Goal: Participate in discussion: Engage in conversation with other users on a specific topic

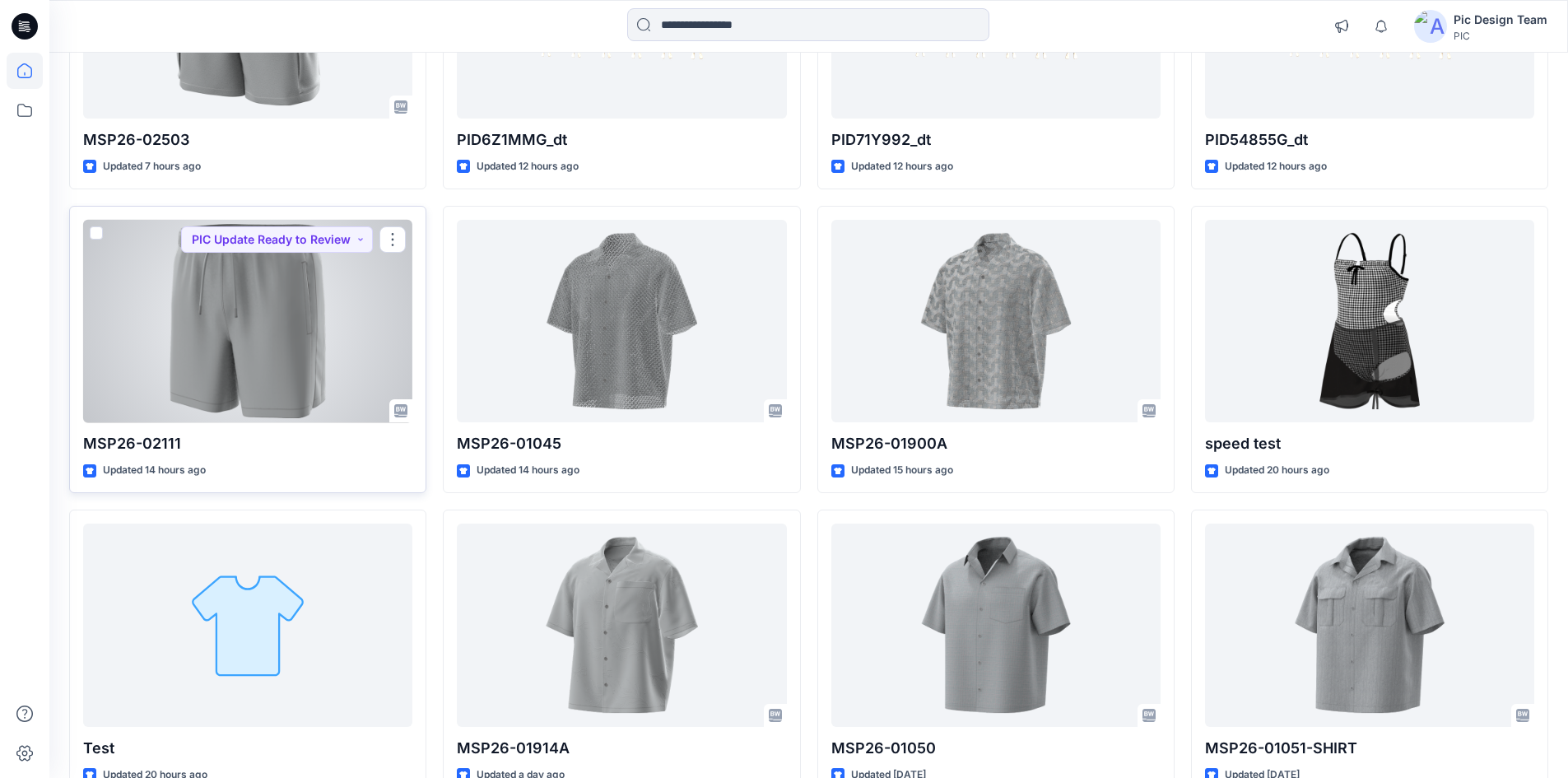
scroll to position [82, 0]
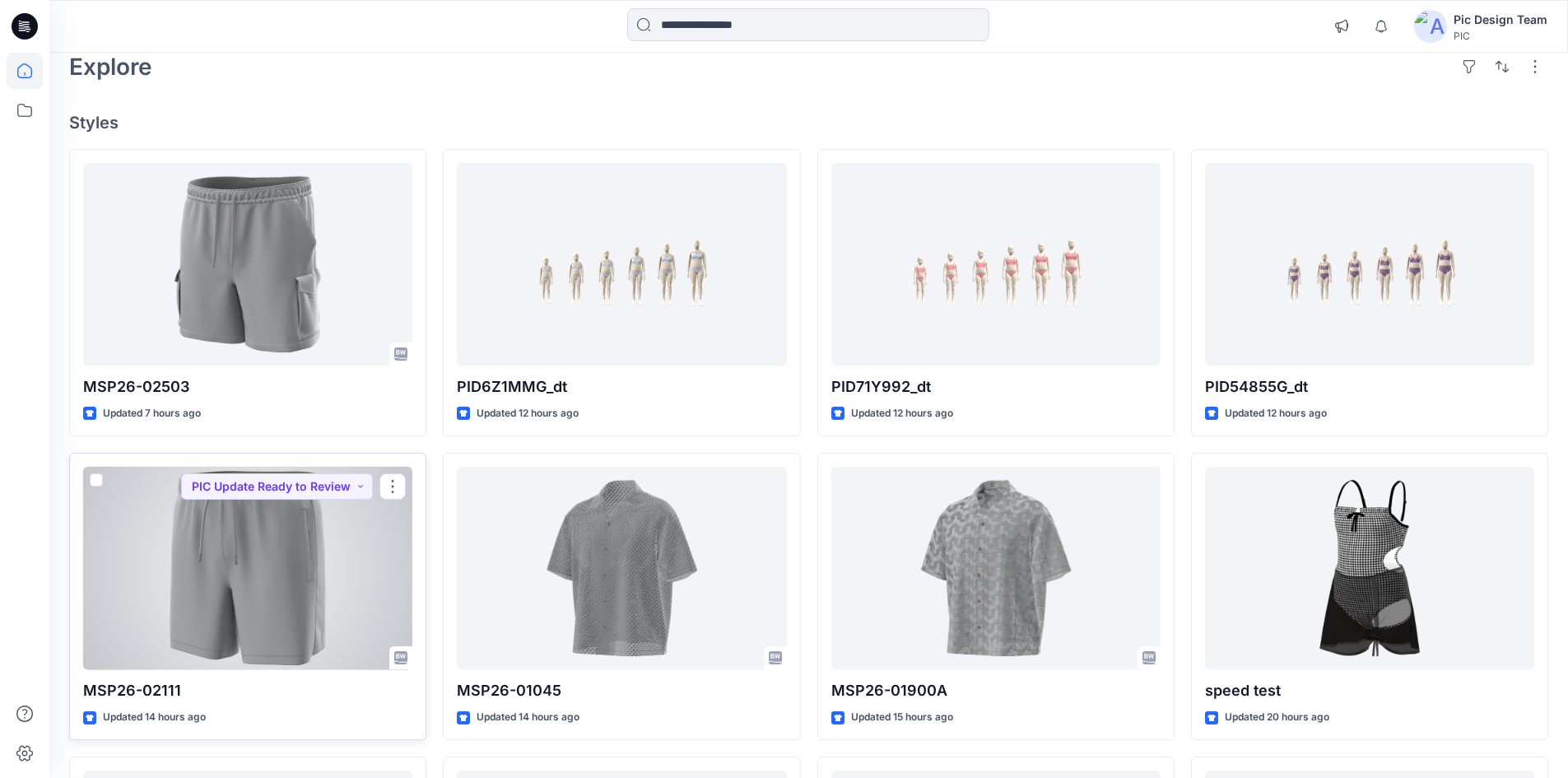
click at [271, 598] on div at bounding box center [248, 569] width 330 height 204
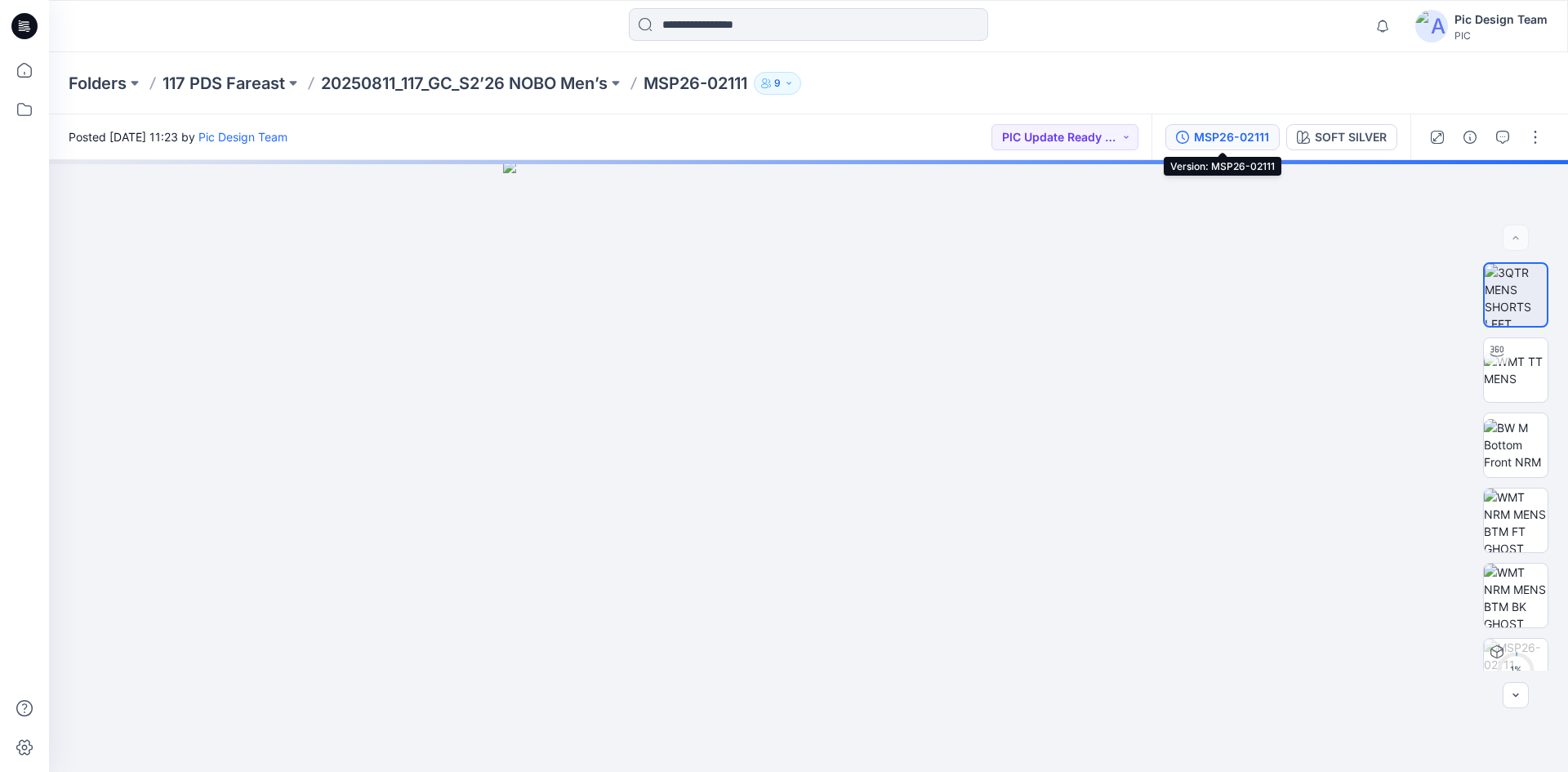
click at [1197, 138] on div "MSP26-02111" at bounding box center [1232, 138] width 75 height 18
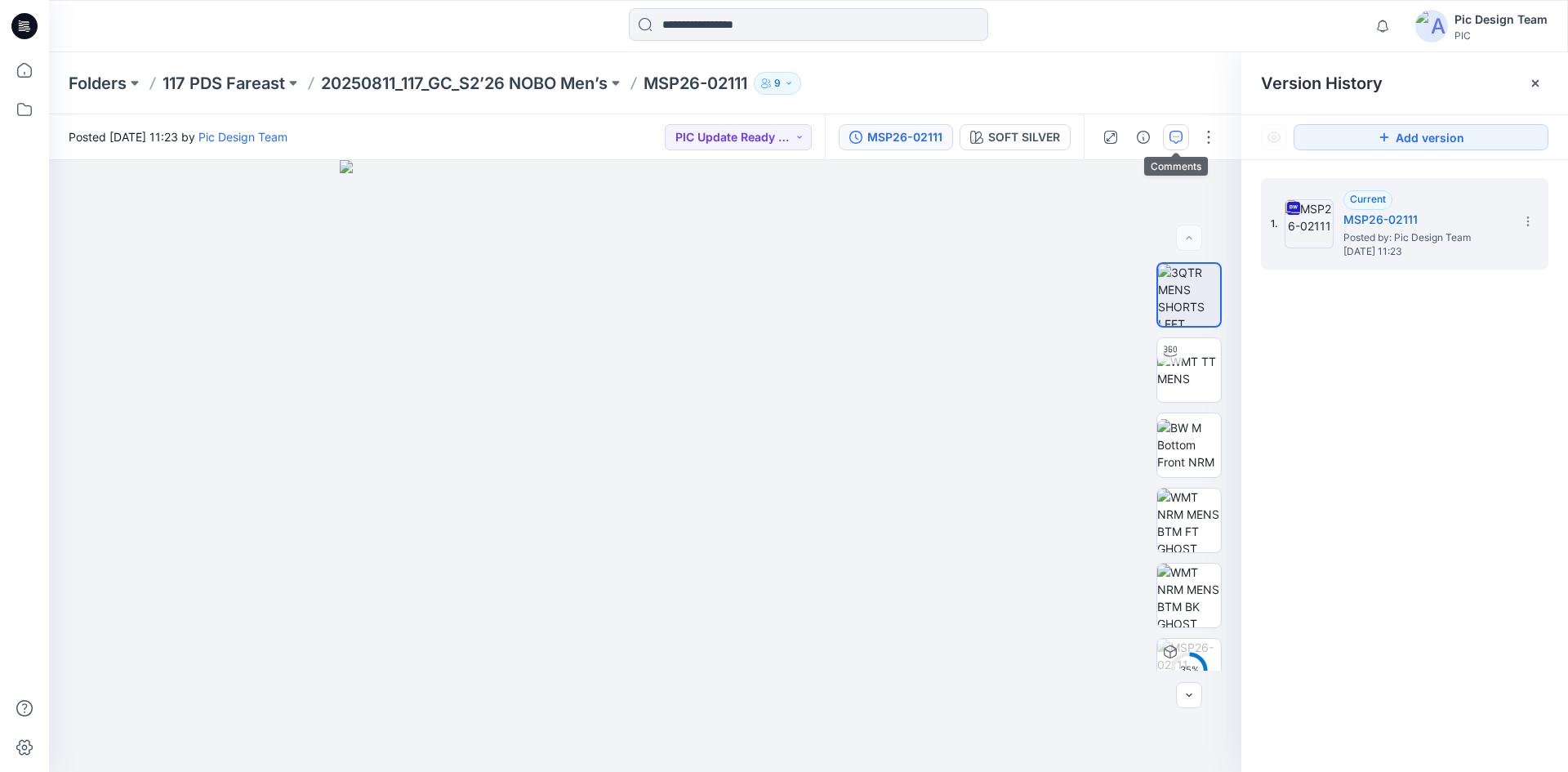
click at [1181, 132] on icon "button" at bounding box center [1176, 137] width 13 height 13
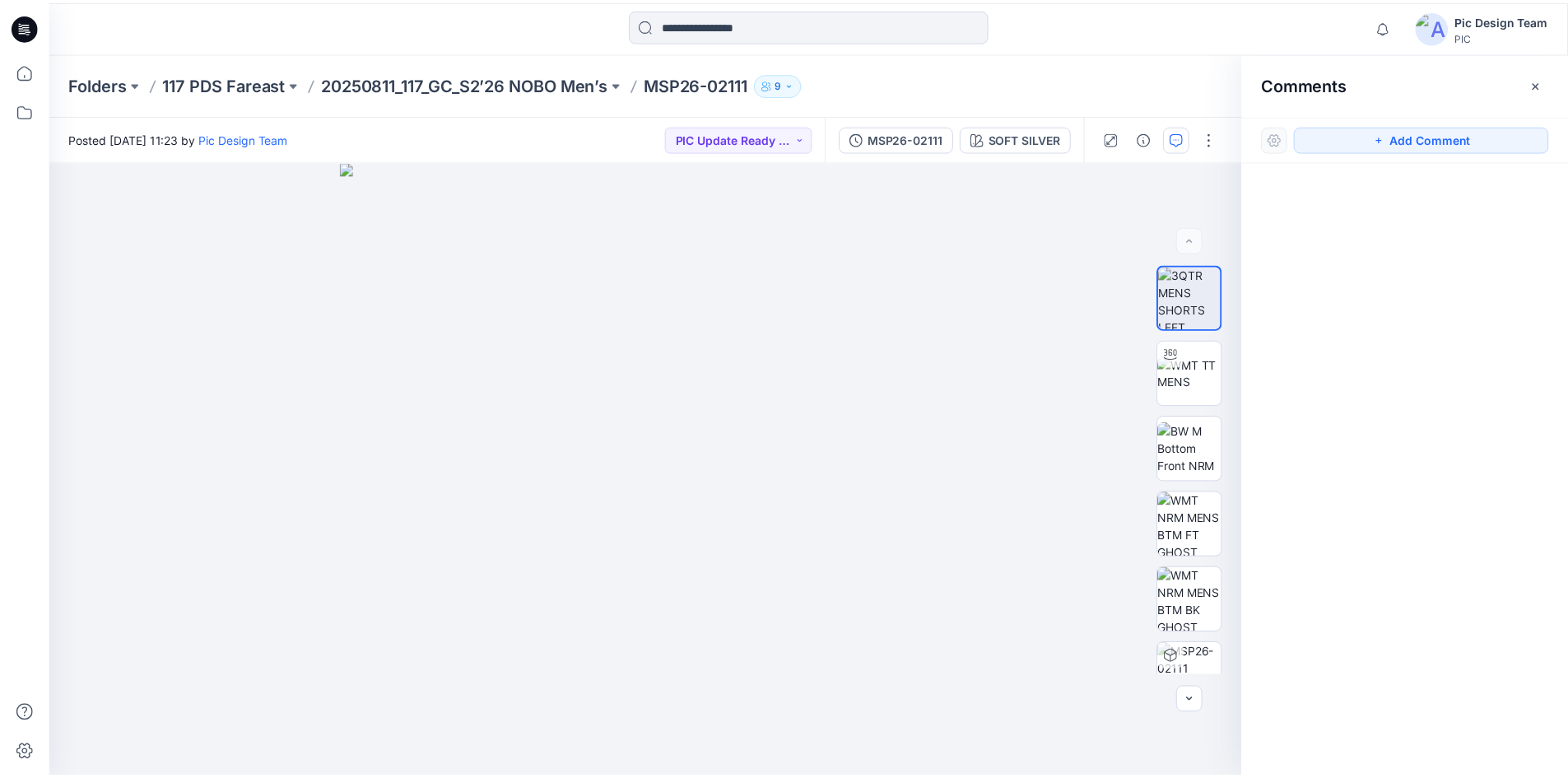
scroll to position [82, 0]
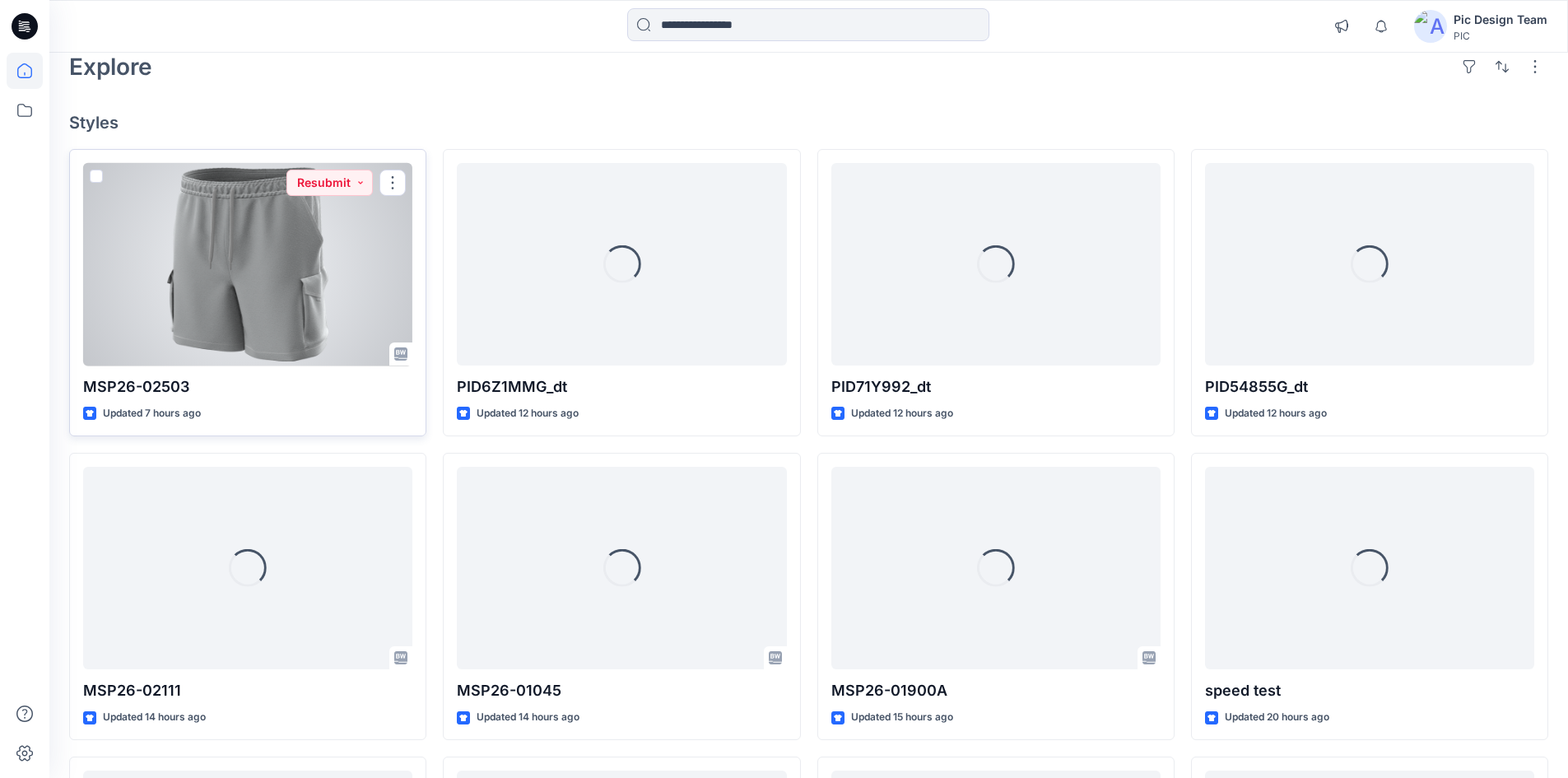
click at [268, 289] on div at bounding box center [248, 265] width 330 height 204
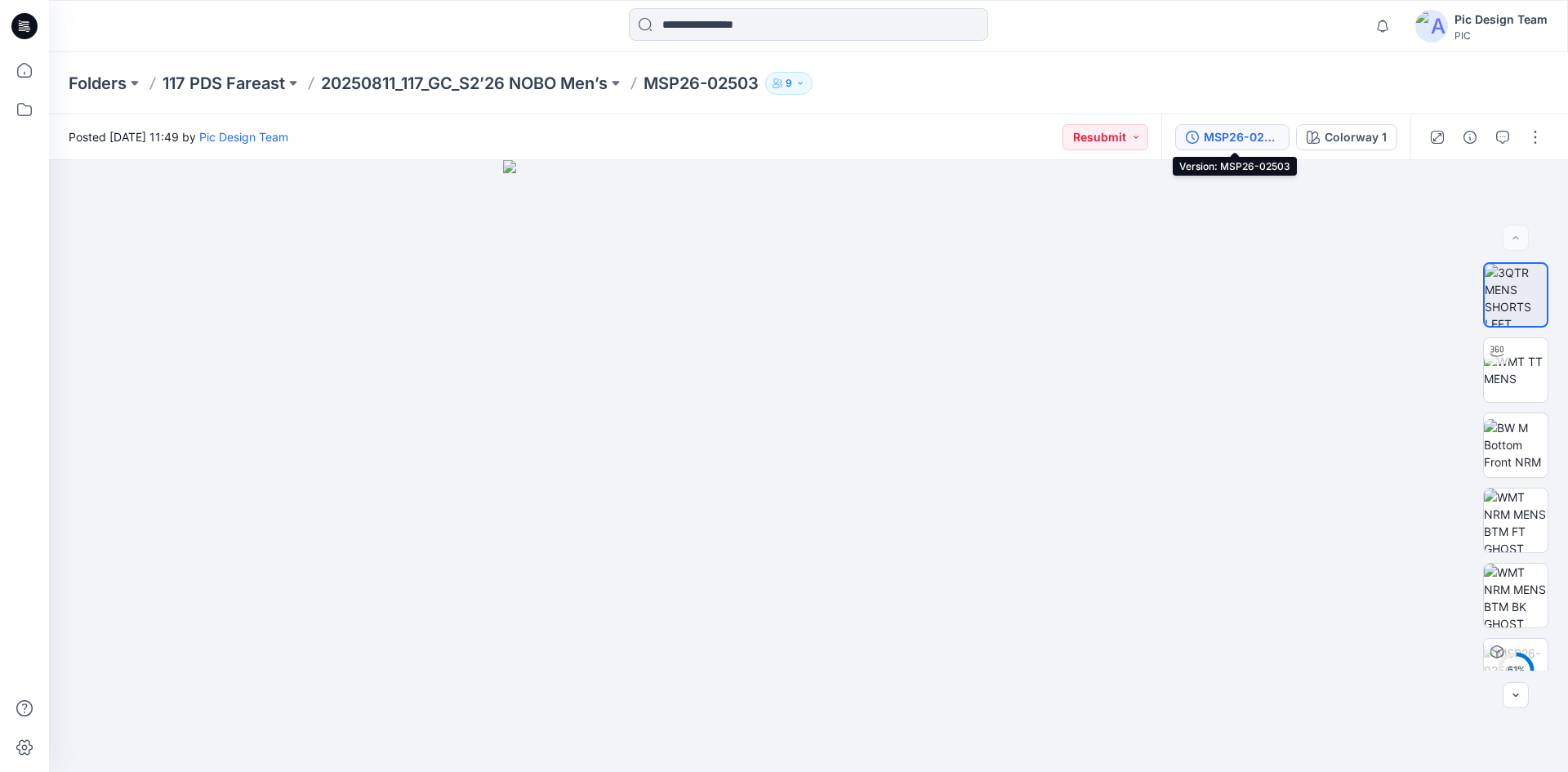
click at [1244, 136] on div "MSP26-02503" at bounding box center [1242, 138] width 75 height 18
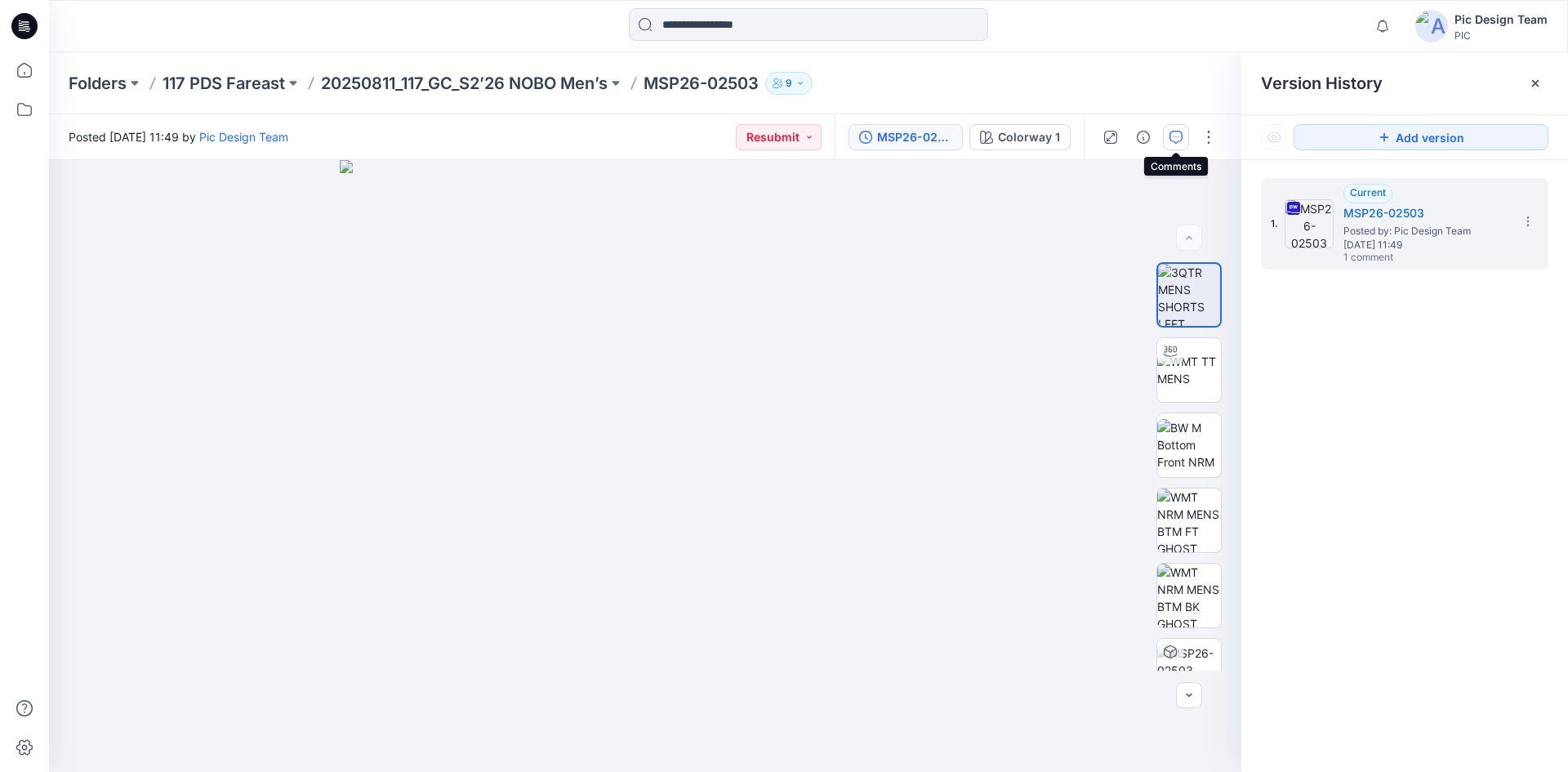
click at [1169, 137] on icon "button" at bounding box center [1176, 137] width 13 height 13
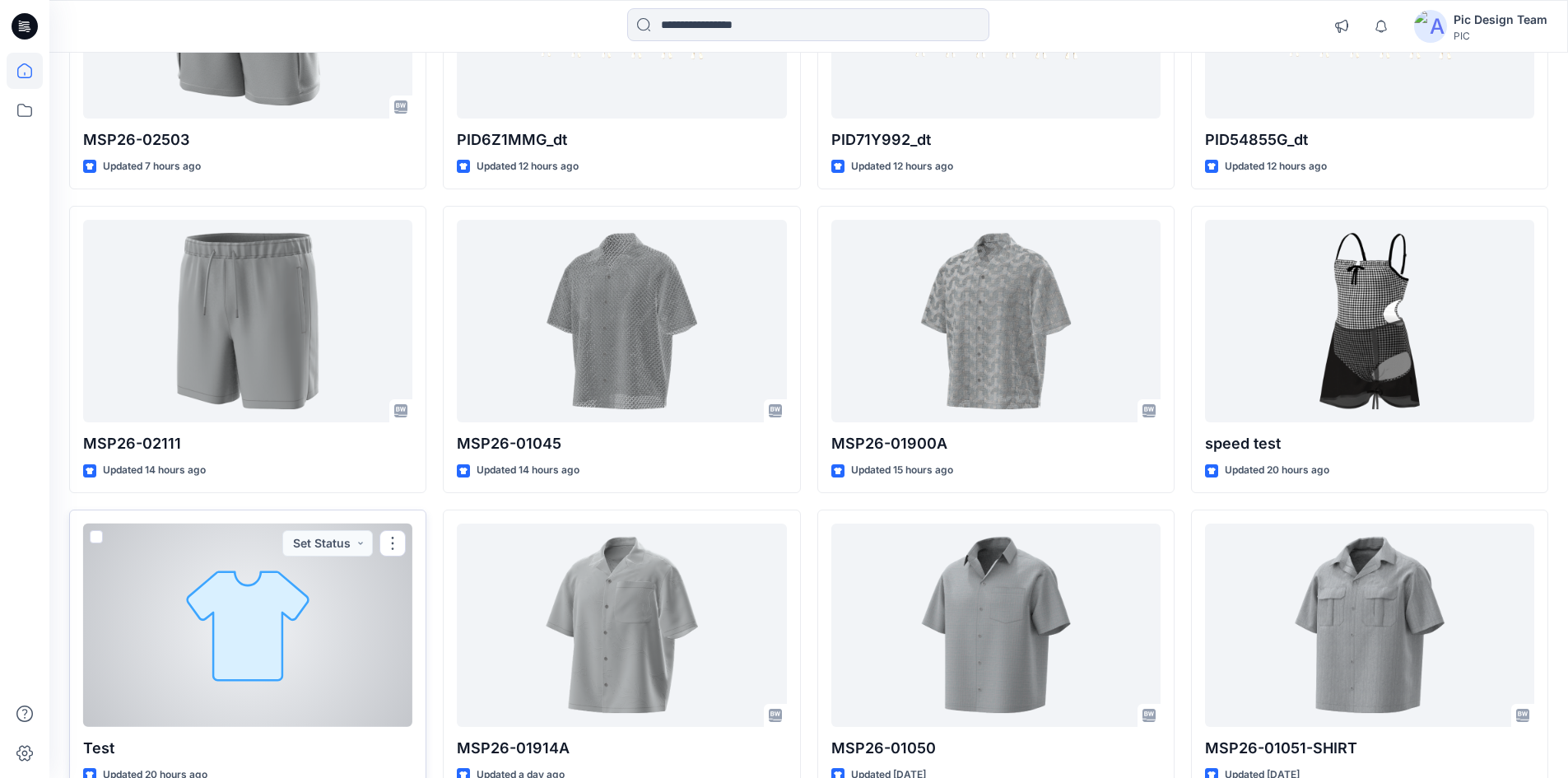
scroll to position [165, 0]
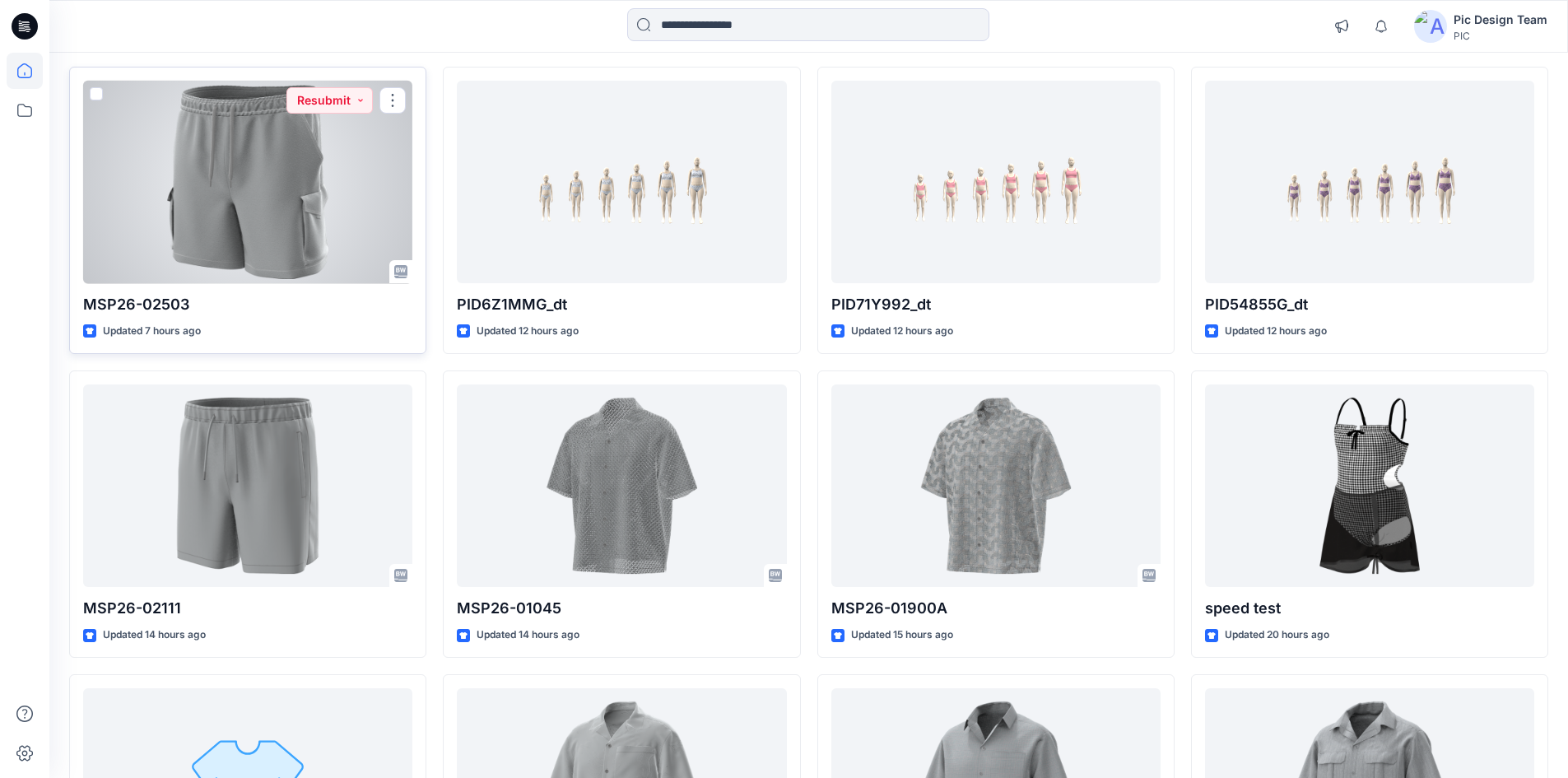
click at [234, 178] on div at bounding box center [248, 182] width 330 height 204
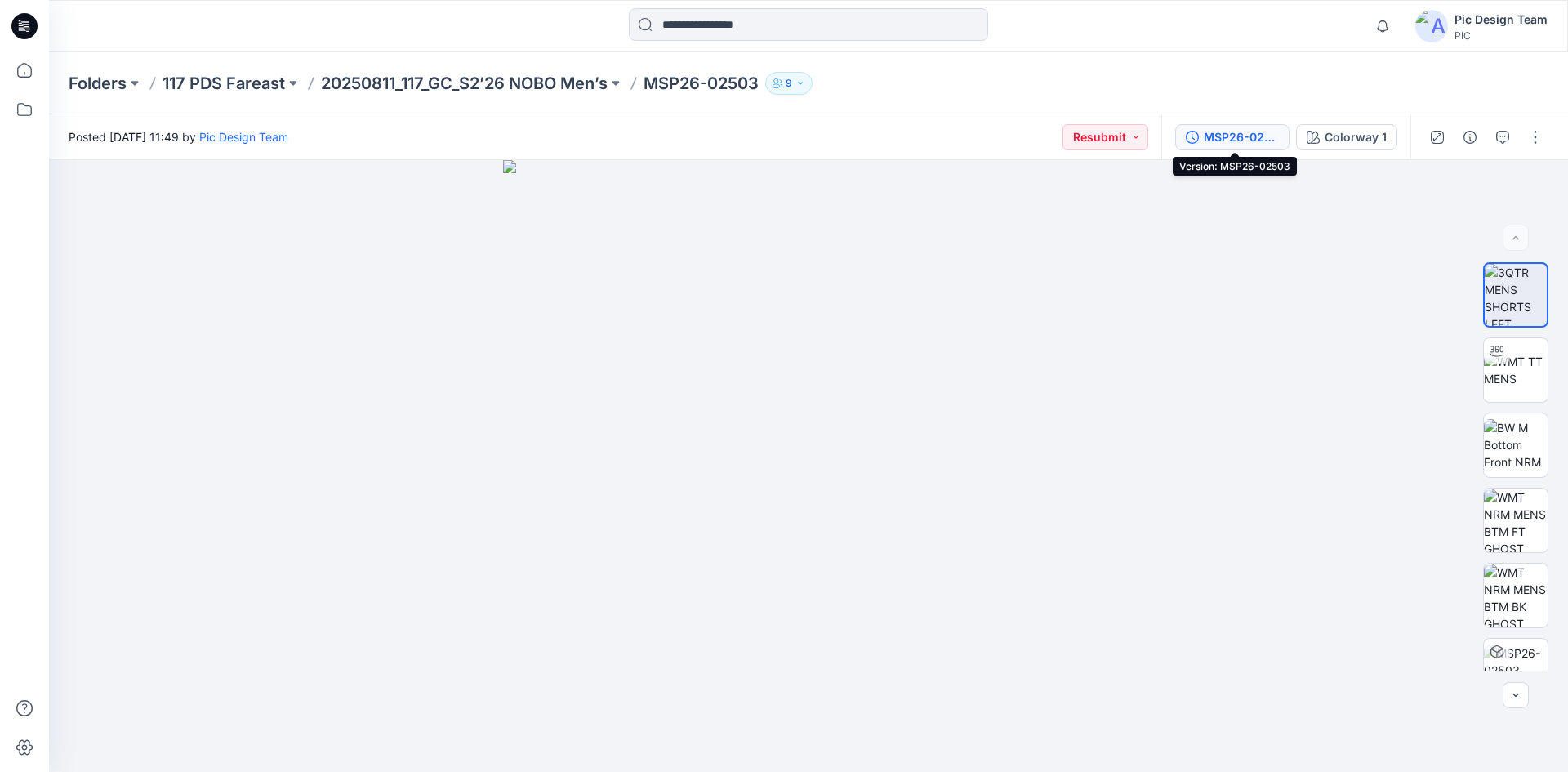
click at [1265, 131] on div "MSP26-02503" at bounding box center [1242, 138] width 75 height 18
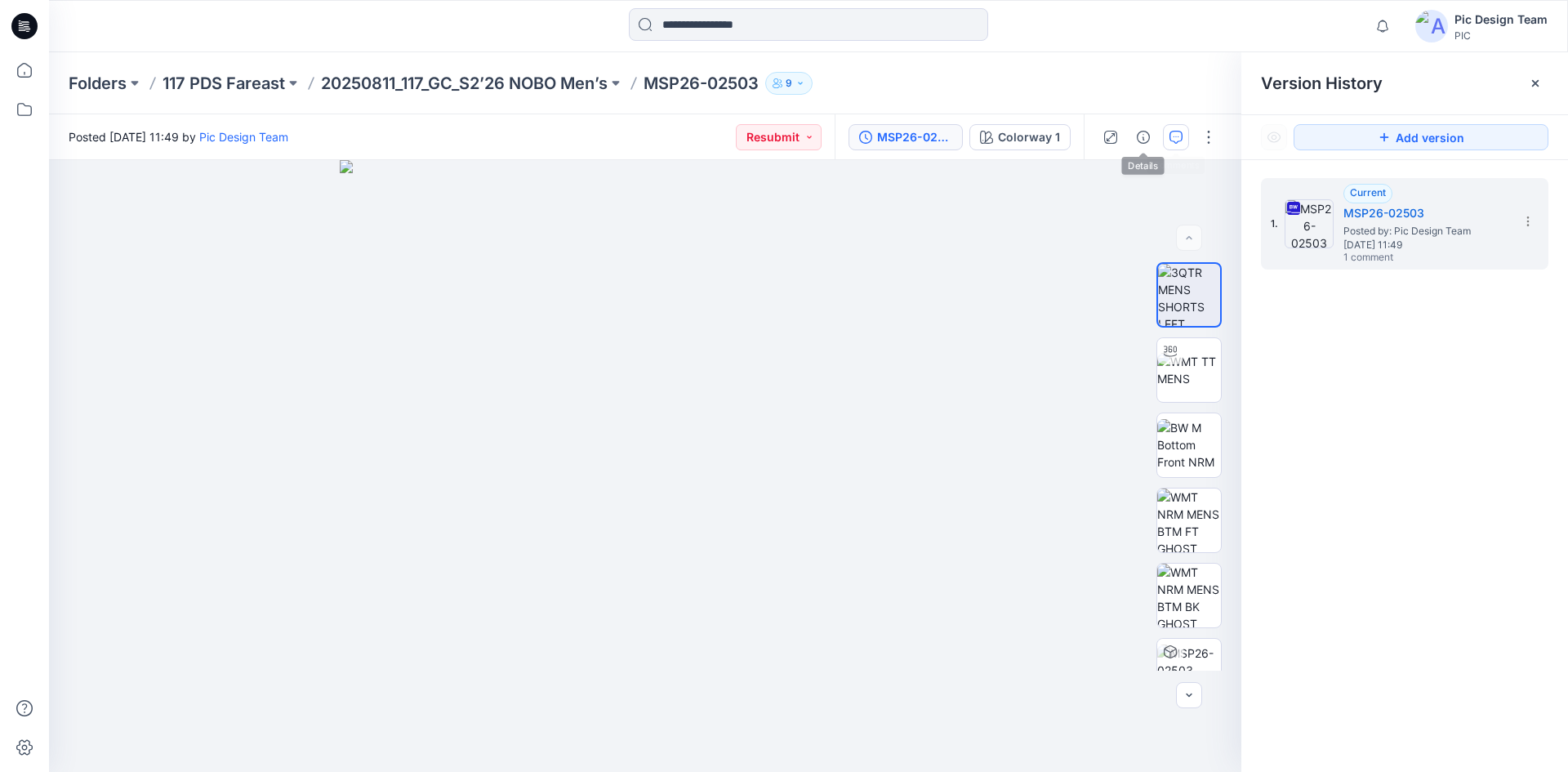
click at [1172, 132] on icon "button" at bounding box center [1176, 137] width 13 height 13
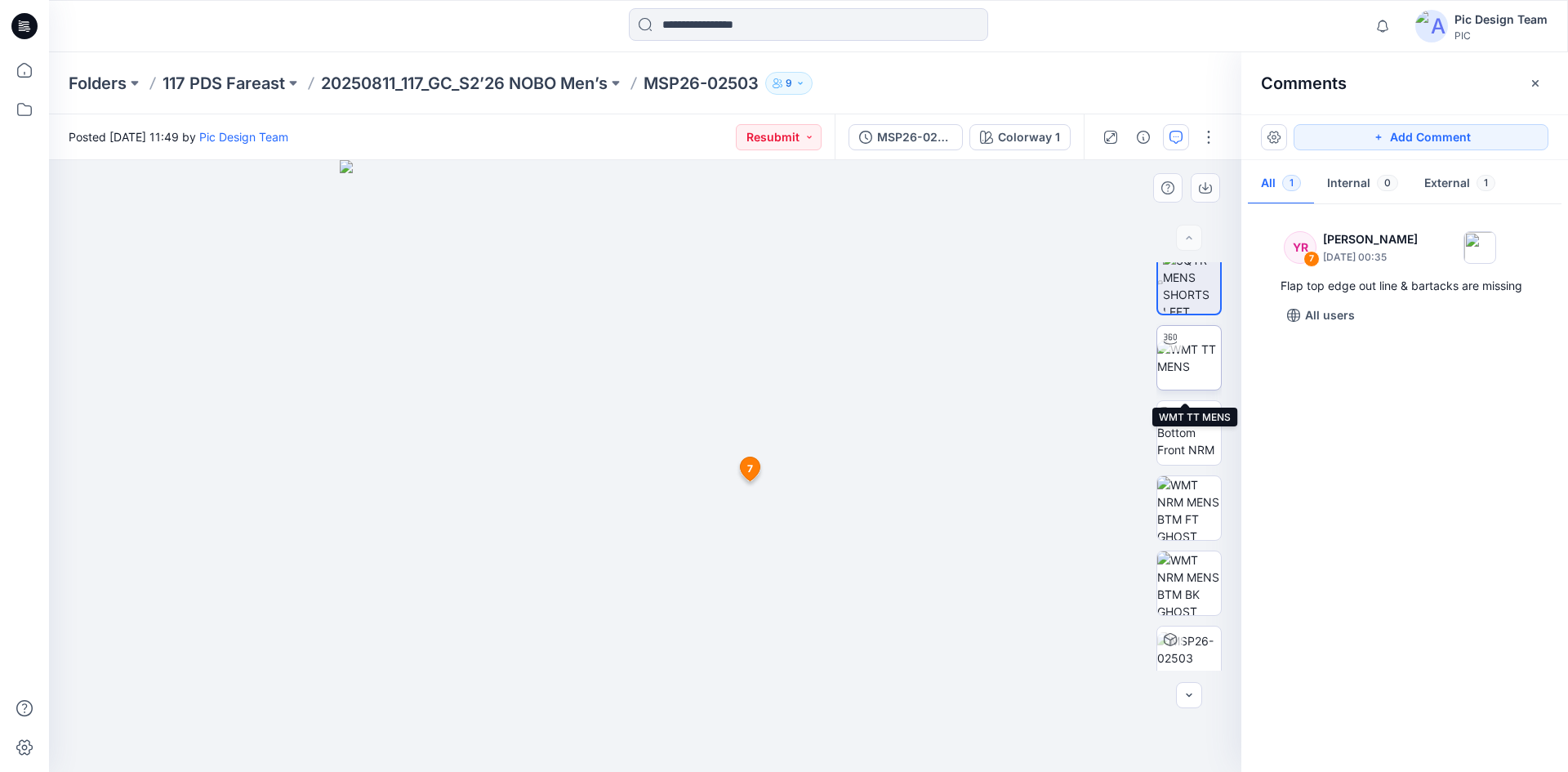
scroll to position [33, 0]
